Goal: Find specific page/section: Find specific page/section

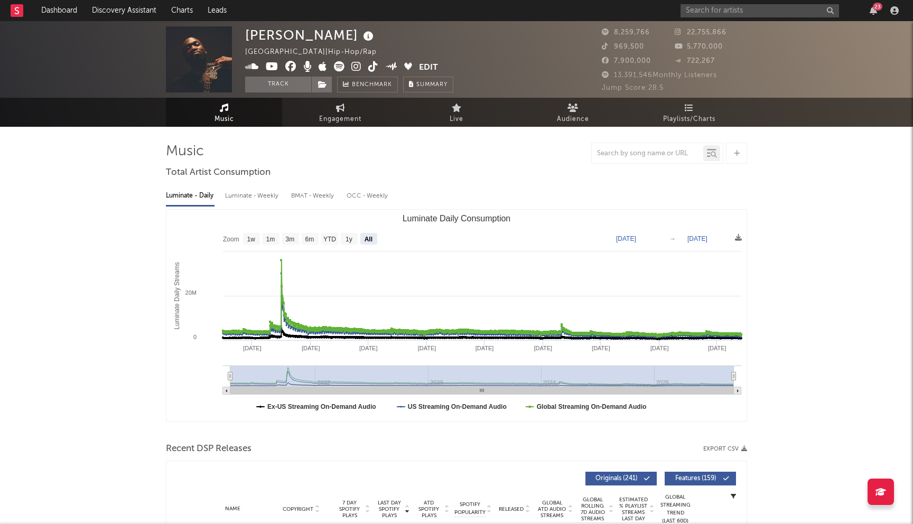
select select "All"
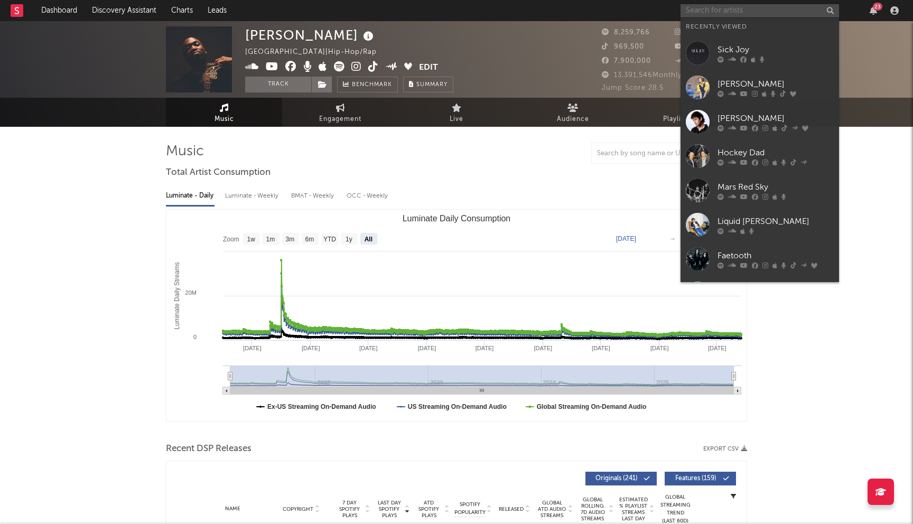
click at [709, 11] on input "text" at bounding box center [760, 10] width 159 height 13
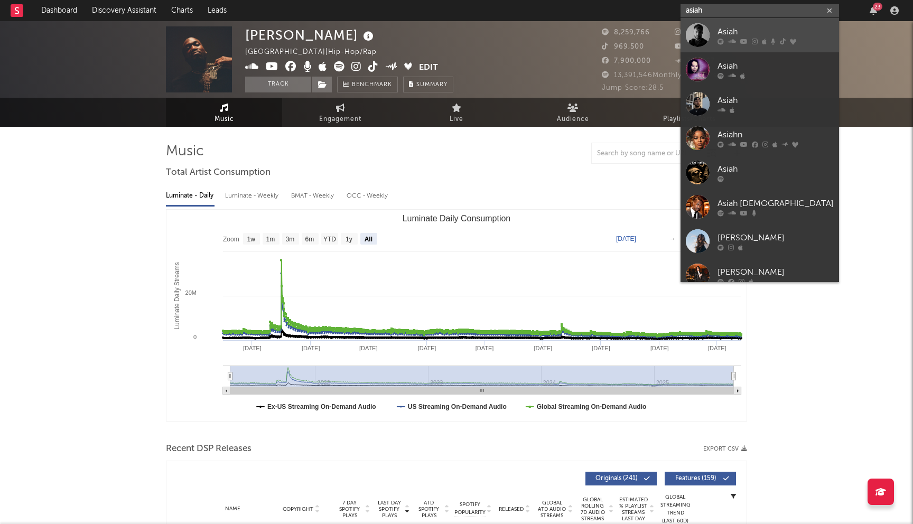
type input "asiah"
click at [727, 33] on div "Asiah" at bounding box center [776, 31] width 116 height 13
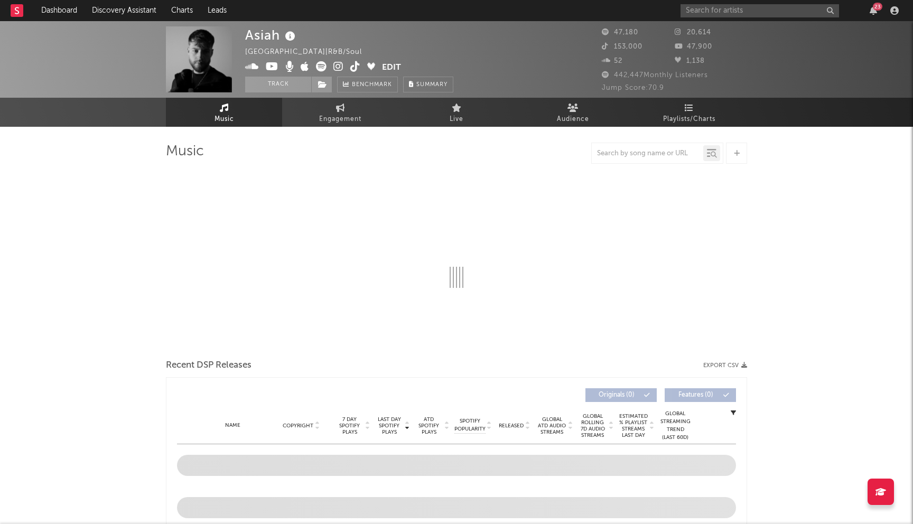
select select "6m"
